Goal: Task Accomplishment & Management: Manage account settings

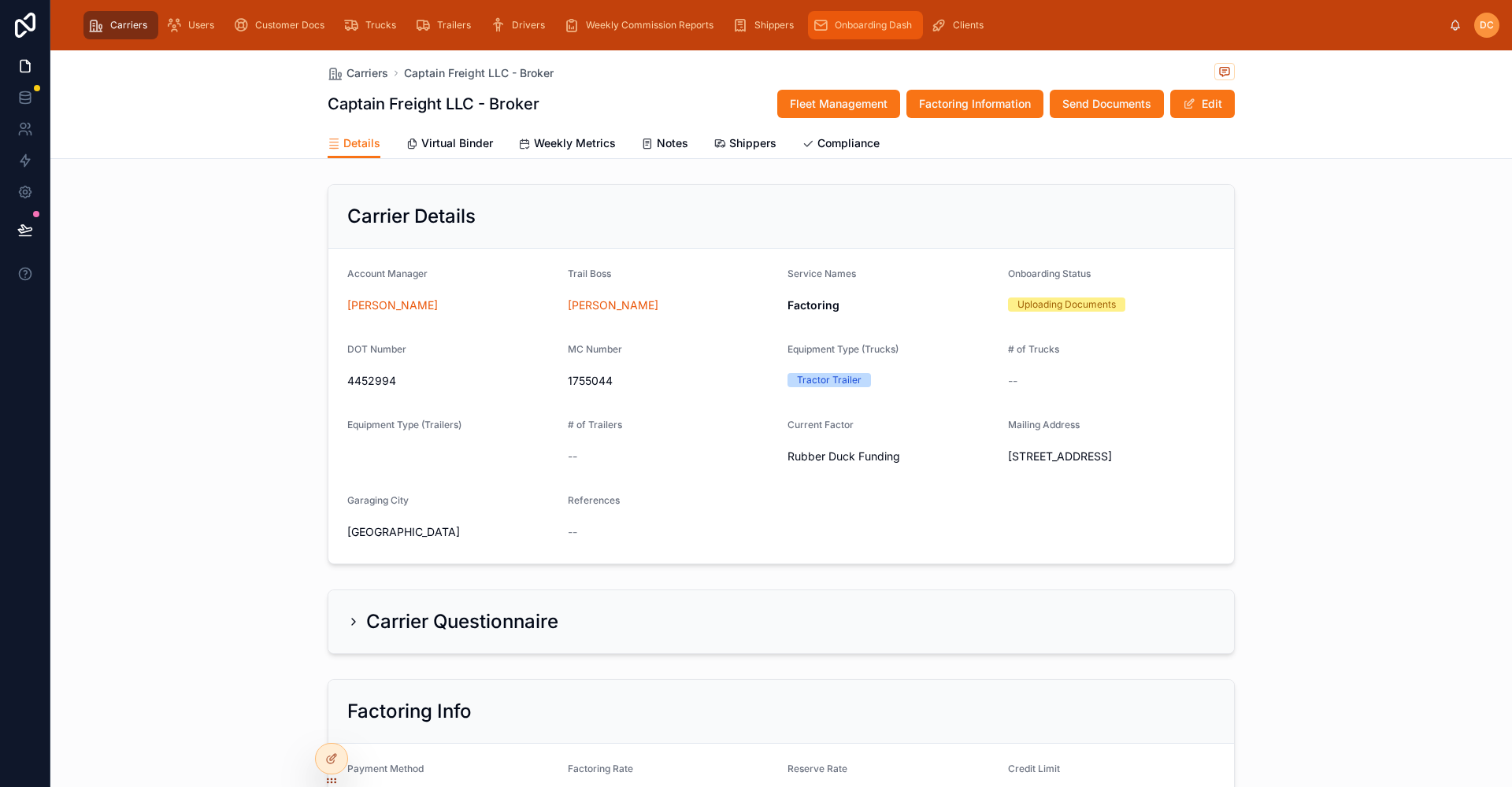
click at [848, 20] on span "Onboarding Dash" at bounding box center [873, 25] width 77 height 13
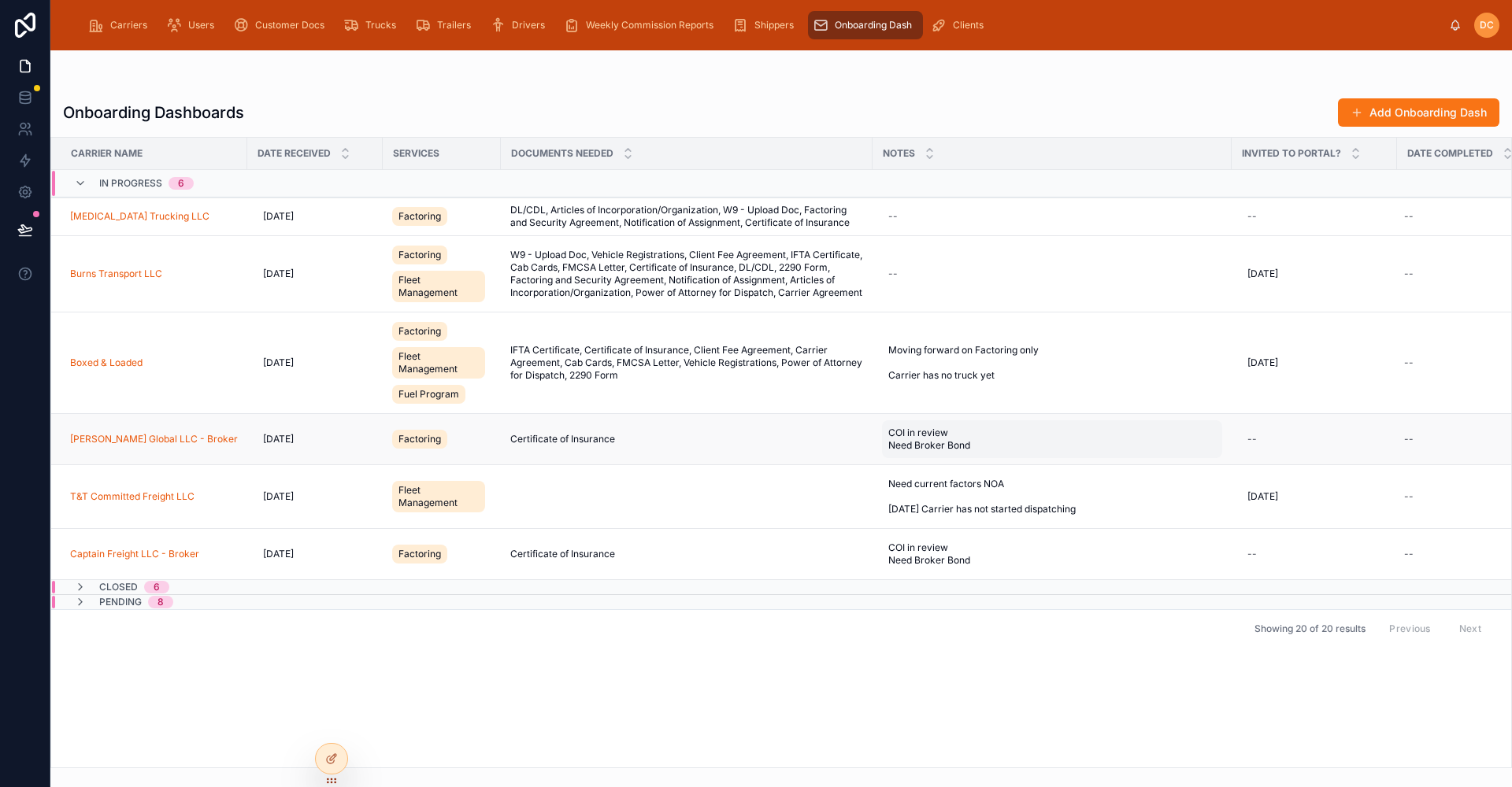
click at [985, 440] on span "COI in review Need Broker Bond" at bounding box center [960, 440] width 144 height 26
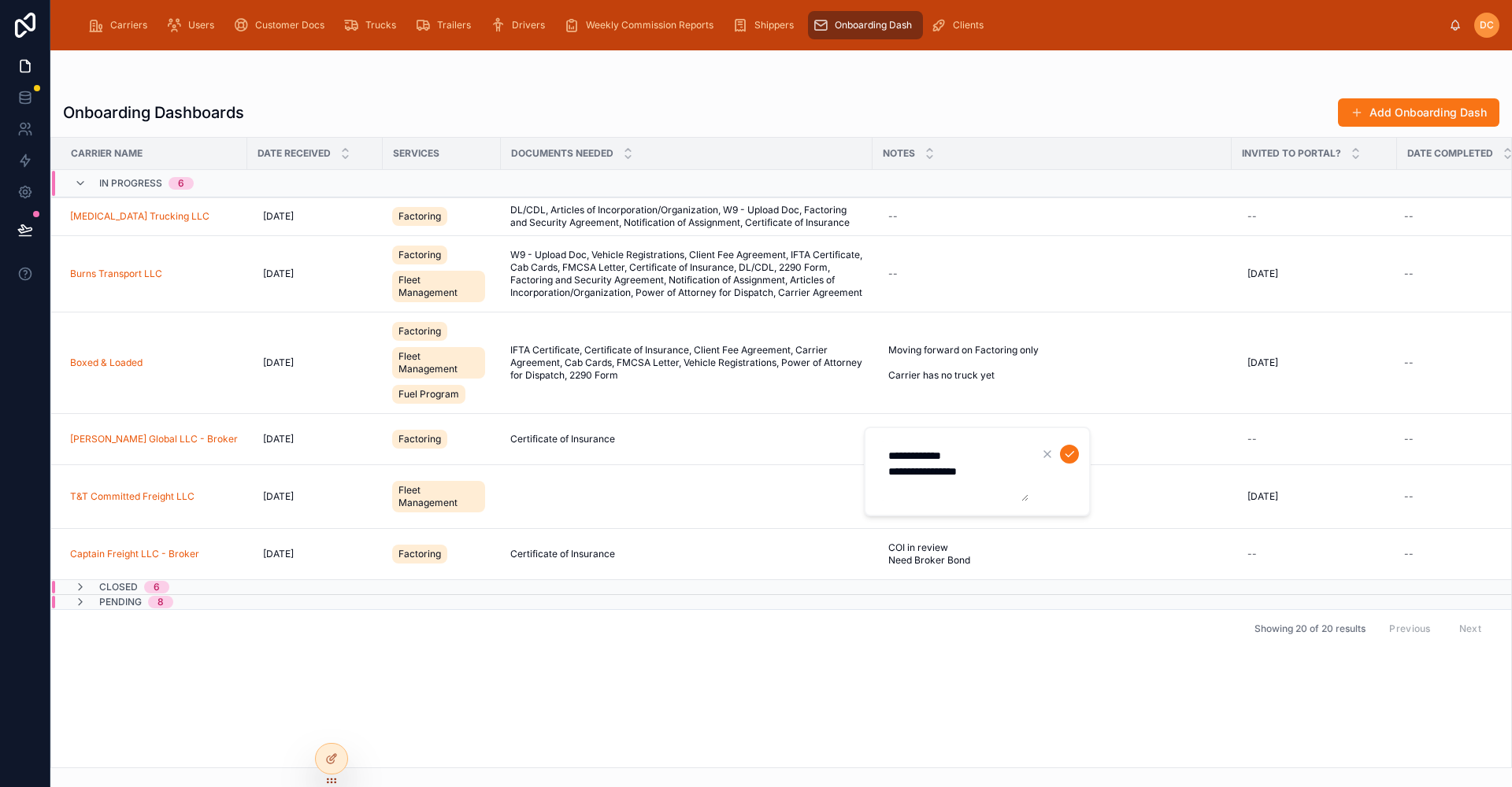
drag, startPoint x: 991, startPoint y: 476, endPoint x: 887, endPoint y: 478, distance: 104.0
click at [887, 478] on textarea "**********" at bounding box center [953, 472] width 149 height 60
type textarea "**********"
click at [1071, 455] on icon "submit" at bounding box center [1069, 454] width 13 height 13
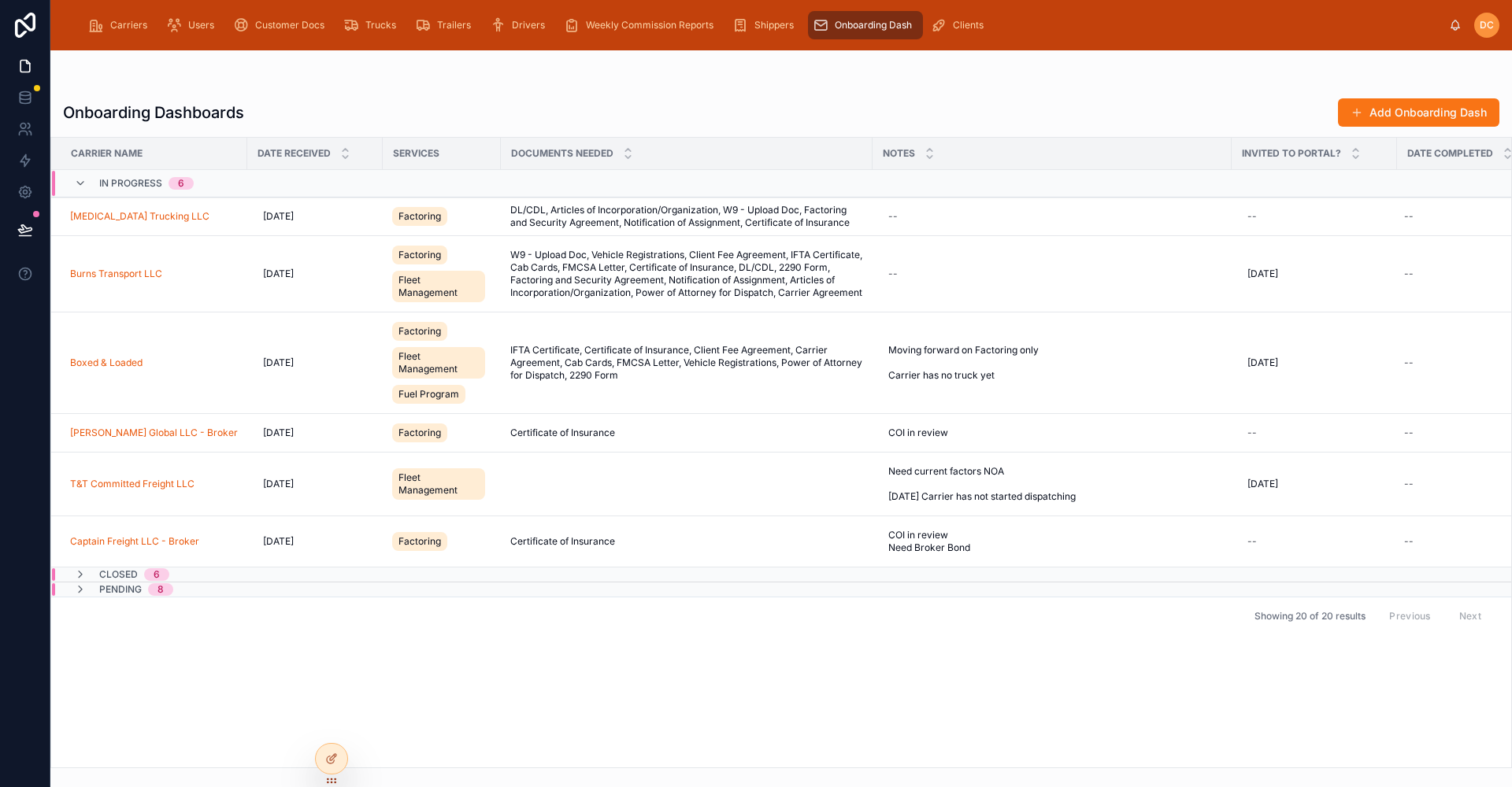
click at [115, 596] on span "Pending" at bounding box center [120, 589] width 43 height 13
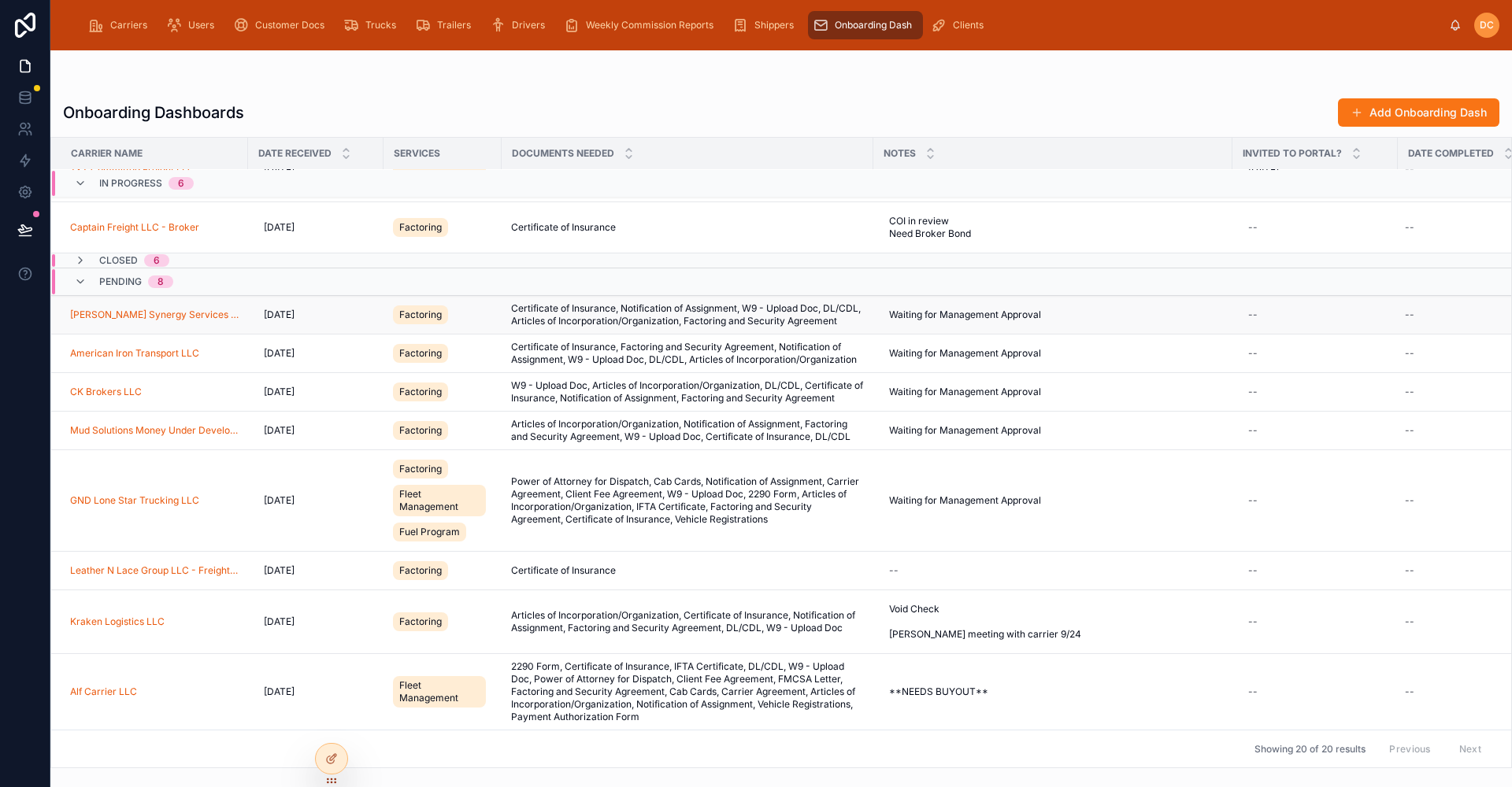
scroll to position [364, 0]
click at [130, 16] on div "Carriers" at bounding box center [120, 26] width 66 height 26
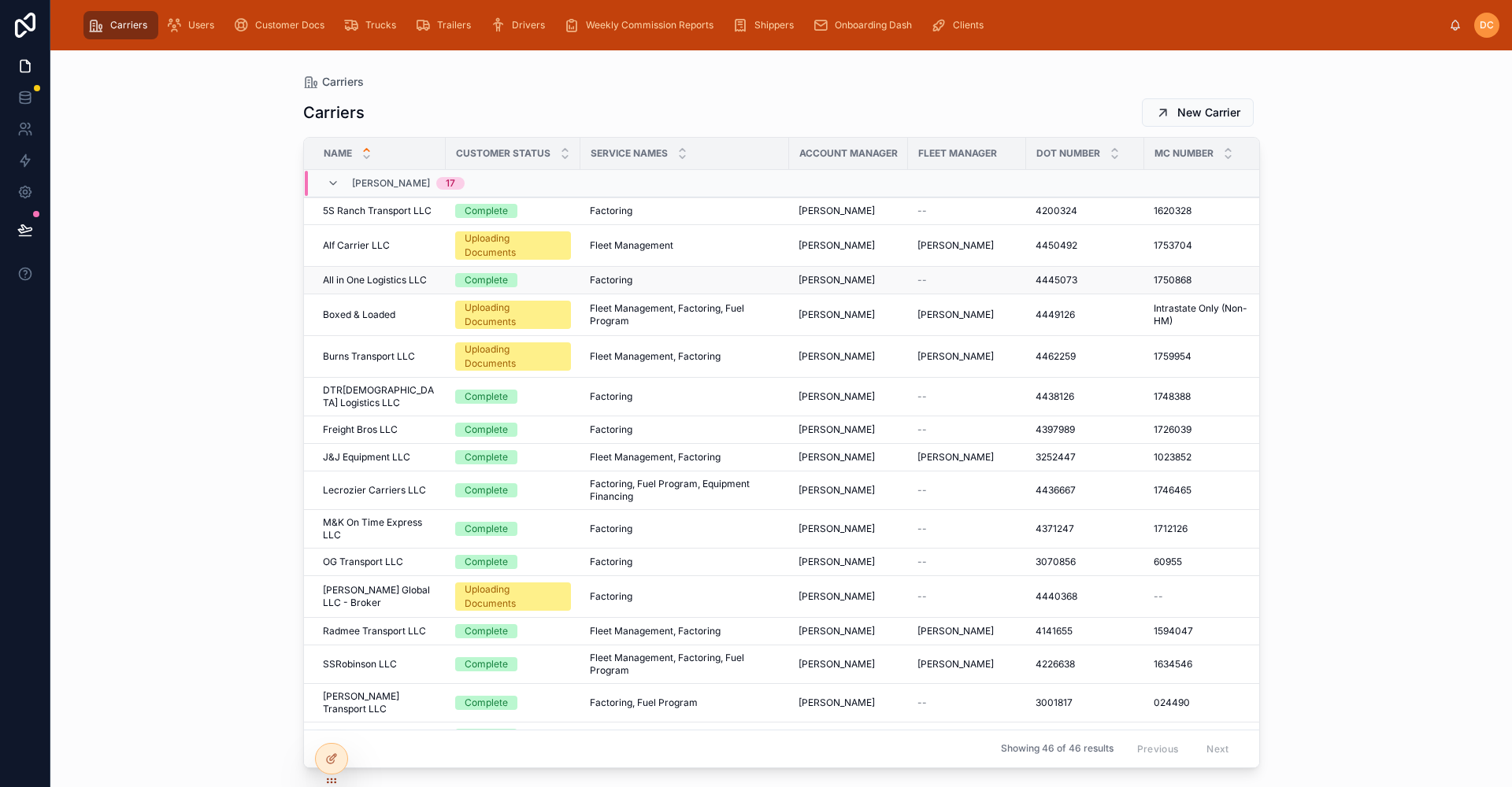
click at [427, 279] on span "All in One Logistics LLC" at bounding box center [375, 280] width 104 height 13
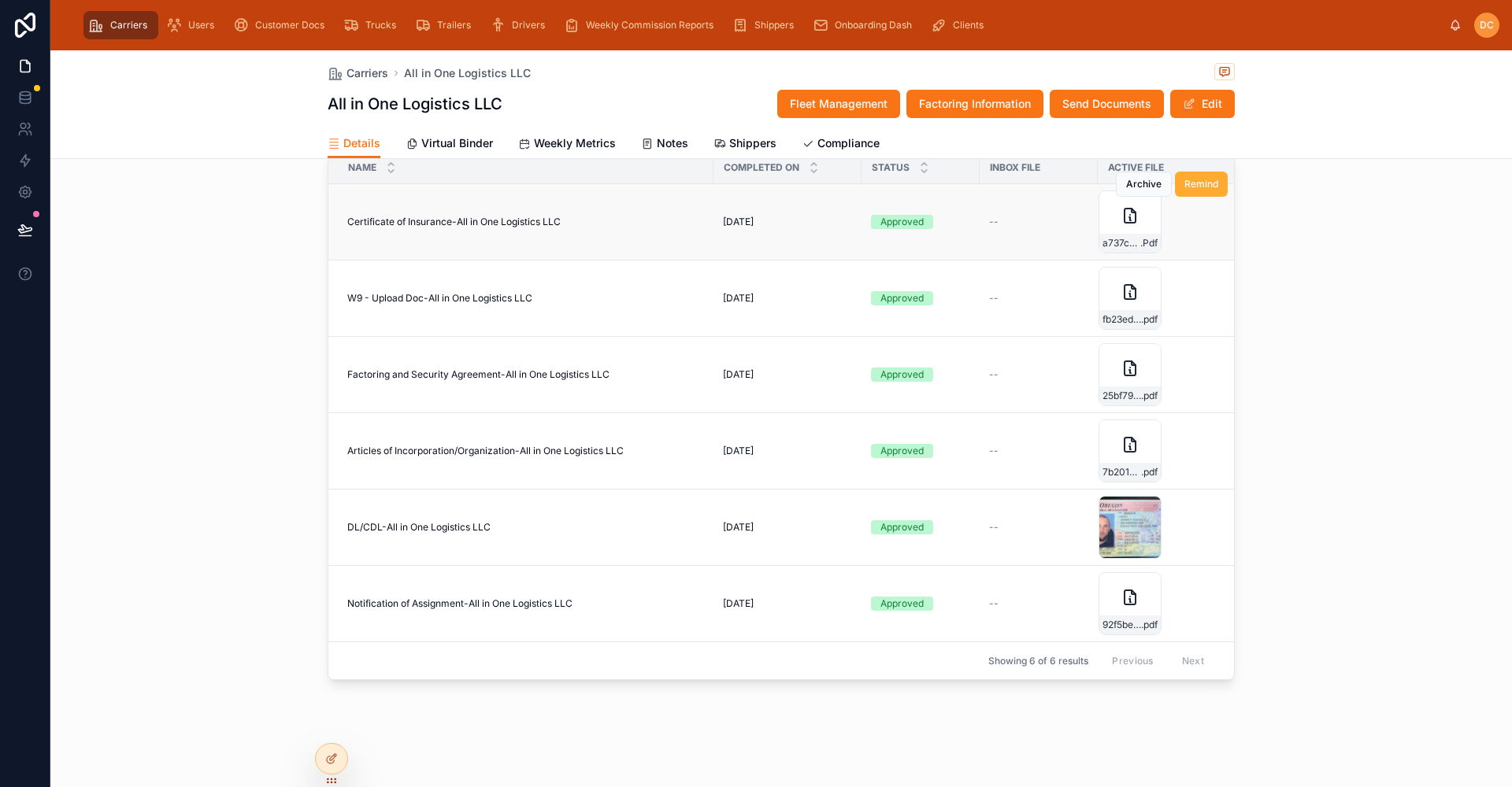
scroll to position [1523, 0]
click at [21, 67] on icon at bounding box center [25, 66] width 15 height 15
